Goal: Information Seeking & Learning: Learn about a topic

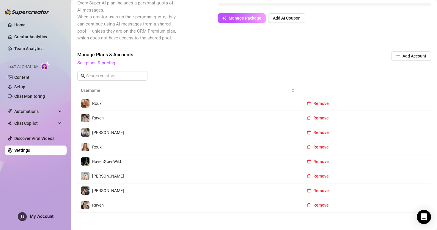
scroll to position [74, 0]
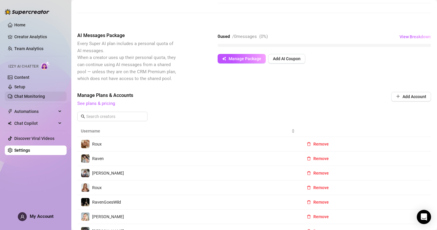
click at [36, 97] on link "Chat Monitoring" at bounding box center [29, 96] width 31 height 5
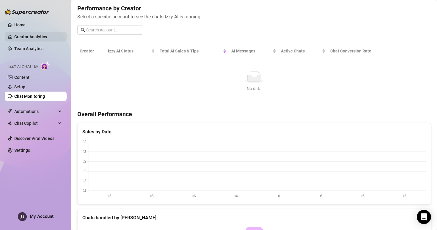
click at [26, 40] on link "Creator Analytics" at bounding box center [38, 37] width 48 height 10
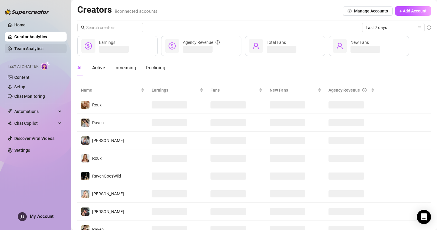
click at [28, 51] on link "Team Analytics" at bounding box center [28, 48] width 29 height 5
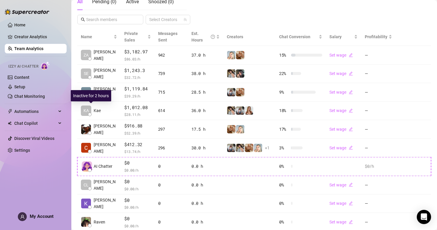
scroll to position [113, 0]
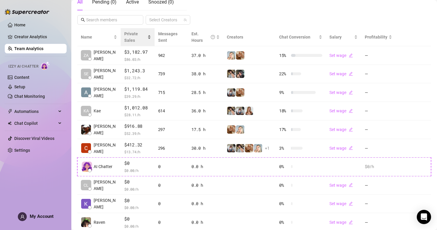
click at [132, 34] on span "Private Sales" at bounding box center [135, 37] width 22 height 13
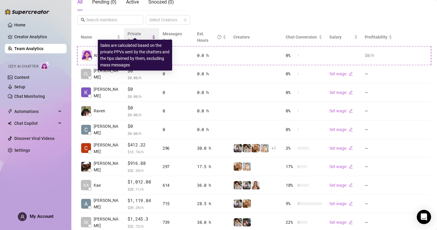
click at [132, 34] on span "Private Sales" at bounding box center [134, 36] width 14 height 11
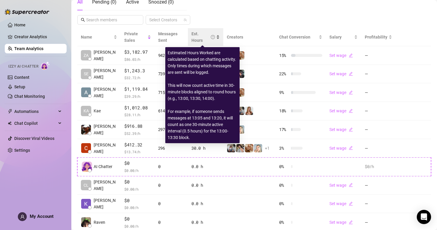
scroll to position [106, 0]
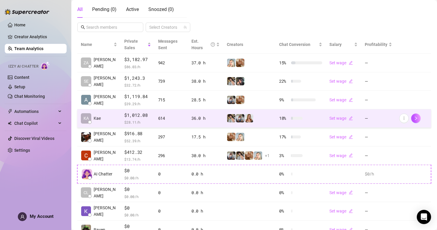
click at [139, 116] on span "$1,012.08" at bounding box center [137, 115] width 27 height 7
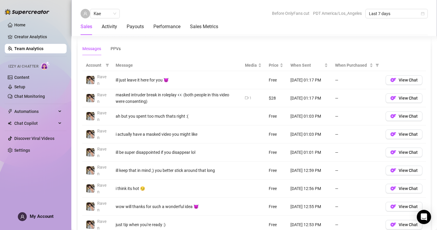
scroll to position [415, 0]
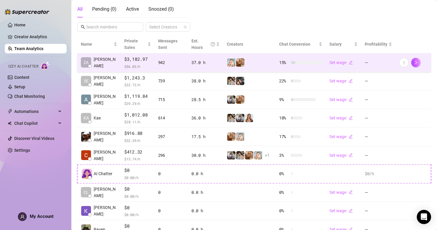
scroll to position [107, 0]
click at [137, 61] on span "$3,182.97" at bounding box center [137, 59] width 27 height 7
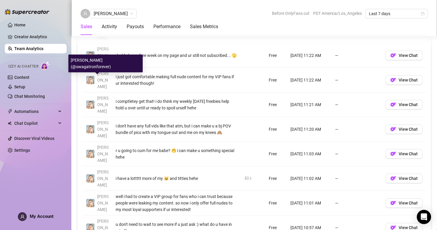
scroll to position [468, 0]
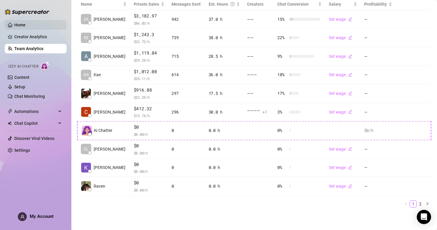
scroll to position [149, 0]
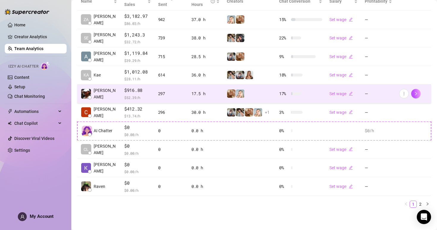
click at [125, 93] on span "$916.88" at bounding box center [137, 90] width 27 height 7
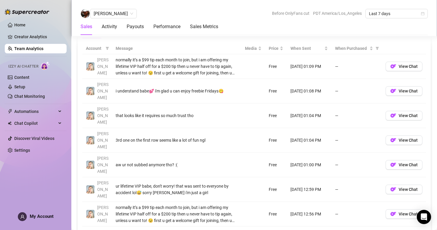
scroll to position [432, 0]
